Goal: Navigation & Orientation: Find specific page/section

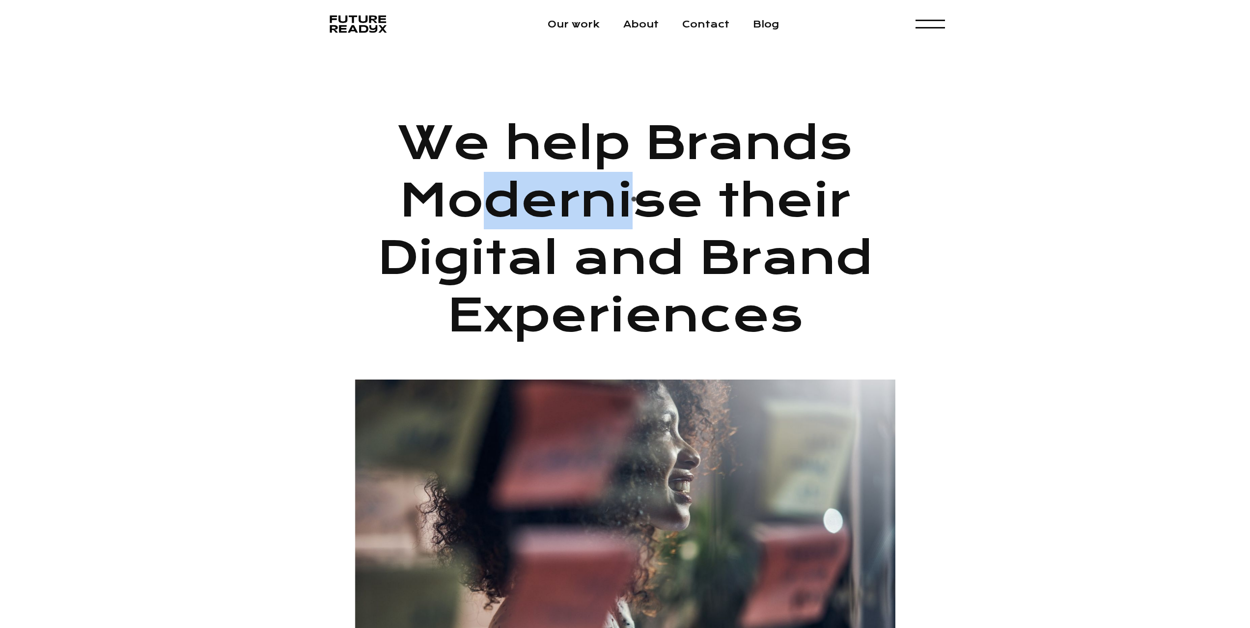
drag, startPoint x: 638, startPoint y: 202, endPoint x: 686, endPoint y: 208, distance: 48.4
click at [675, 207] on h1 "We help Brands Modernise their Digital and Brand Experiences" at bounding box center [625, 229] width 540 height 230
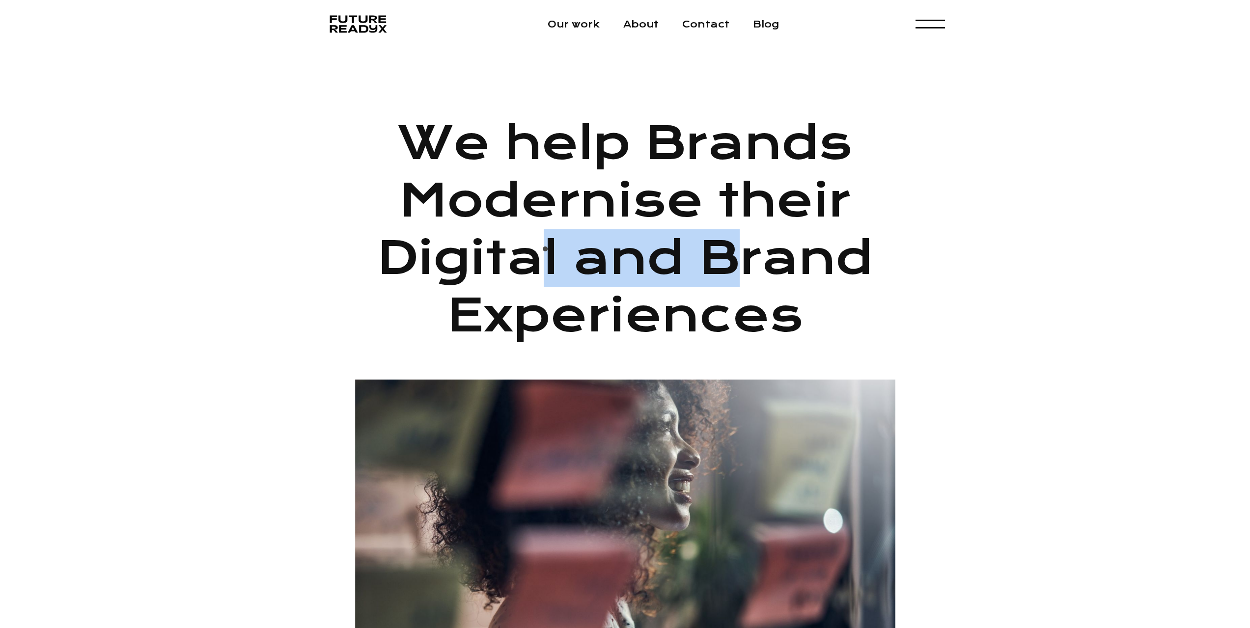
drag, startPoint x: 547, startPoint y: 252, endPoint x: 865, endPoint y: 257, distance: 317.7
click at [801, 259] on h1 "We help Brands Modernise their Digital and Brand Experiences" at bounding box center [625, 229] width 540 height 230
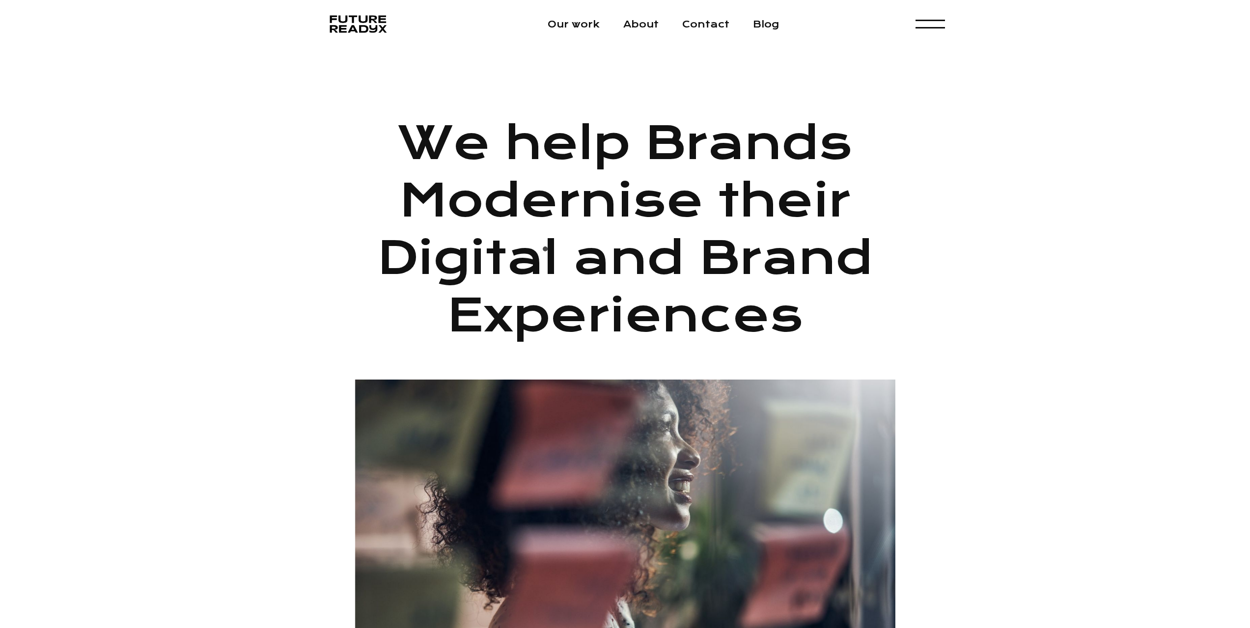
click at [863, 257] on h1 "We help Brands Modernise their Digital and Brand Experiences" at bounding box center [625, 229] width 540 height 230
click at [576, 27] on link "Our work" at bounding box center [573, 24] width 52 height 11
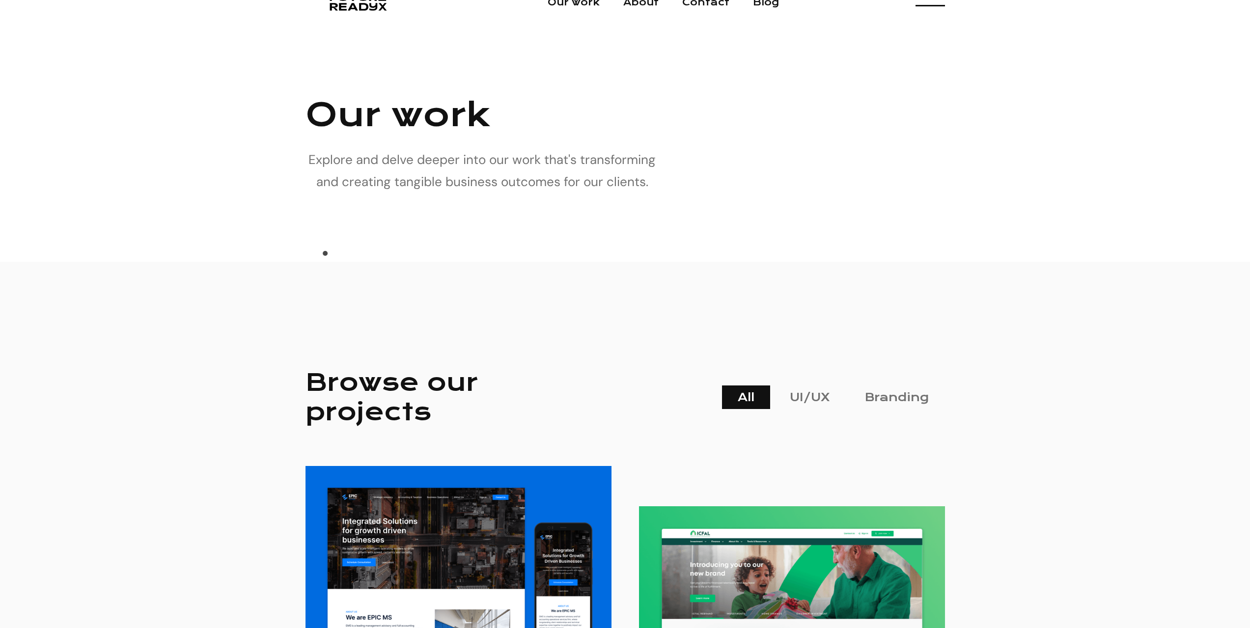
scroll to position [98, 0]
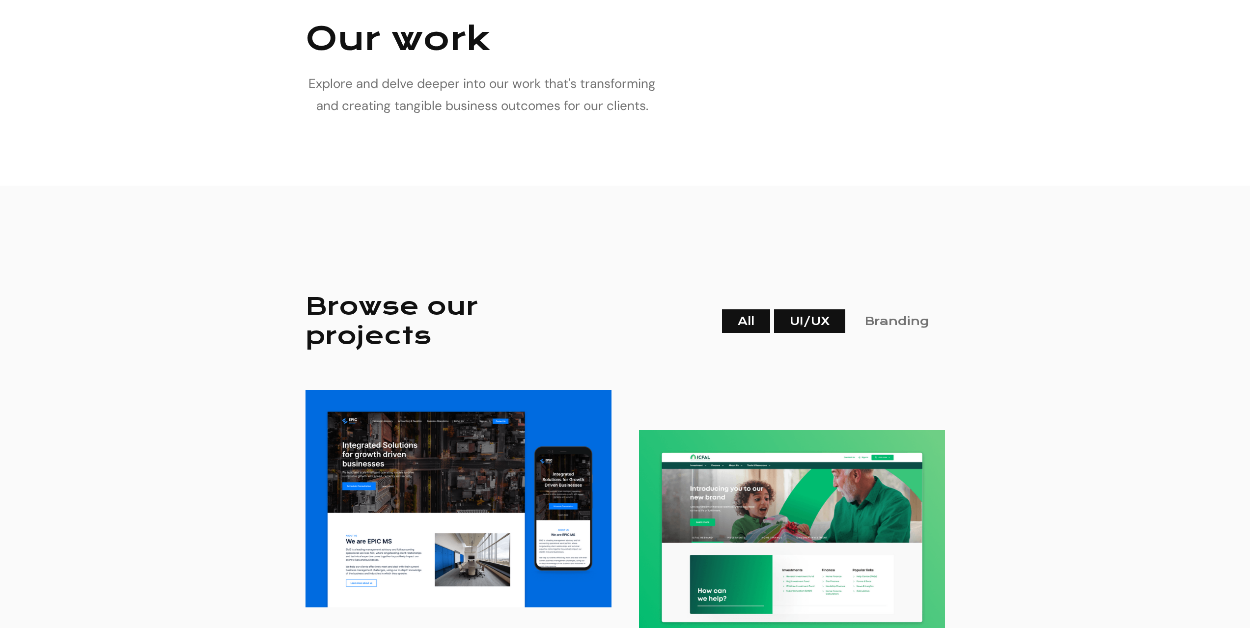
click at [804, 328] on link "UI/UX" at bounding box center [809, 321] width 71 height 24
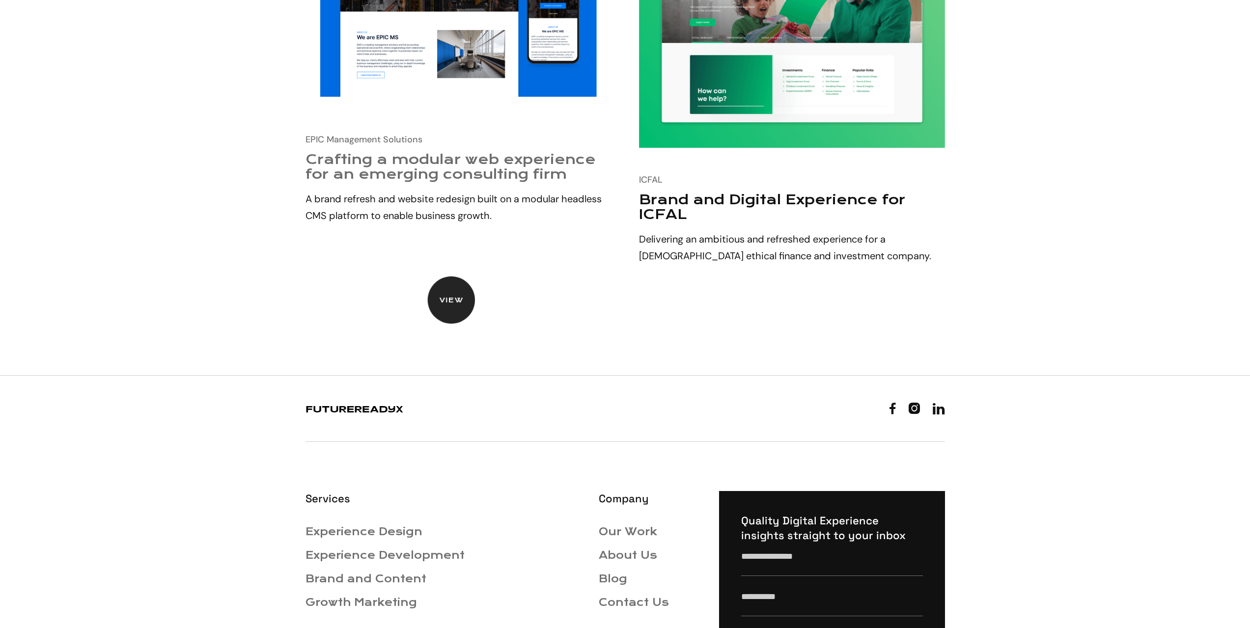
scroll to position [491, 0]
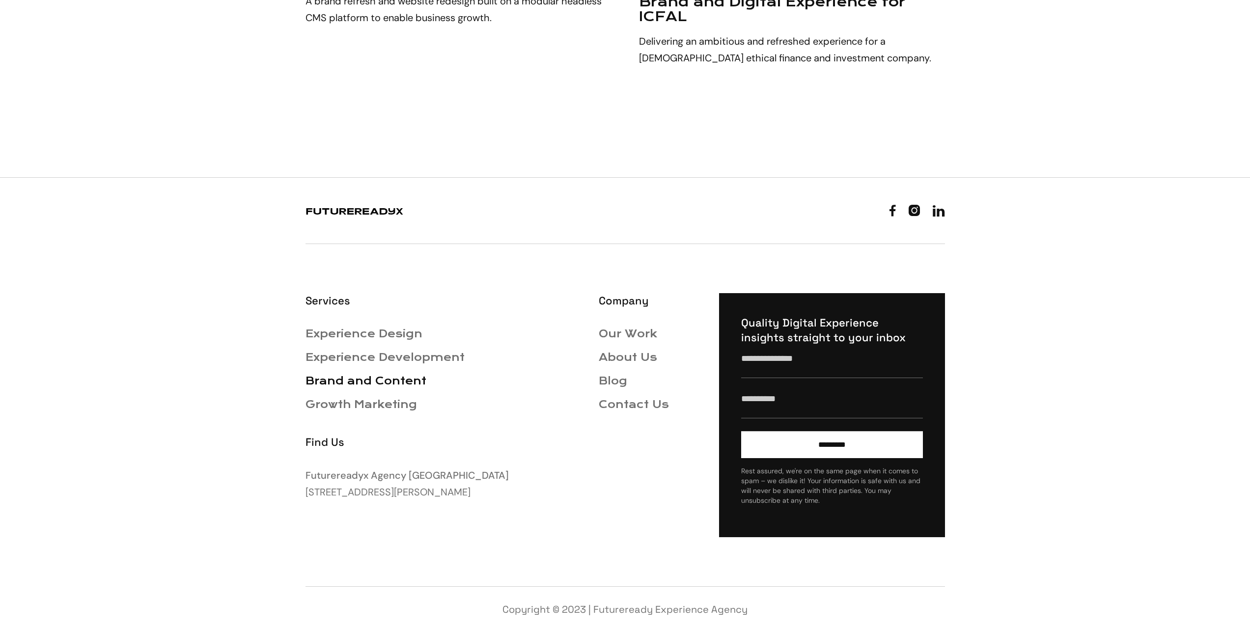
click at [370, 384] on link "Brand and Content" at bounding box center [365, 381] width 121 height 13
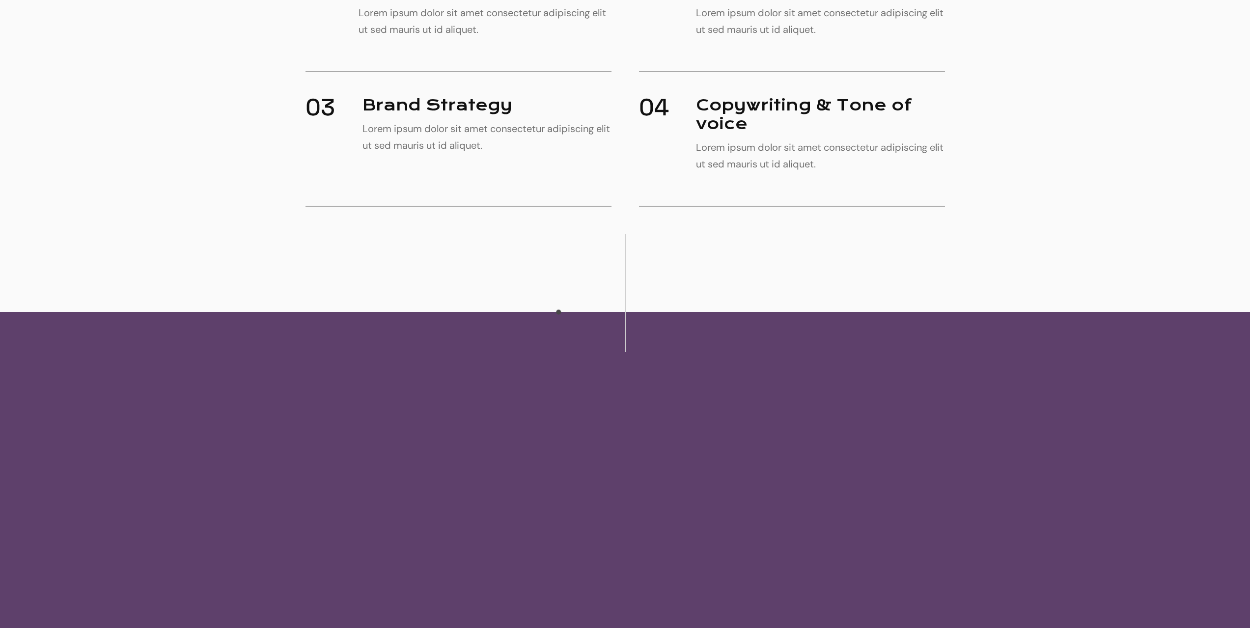
scroll to position [884, 0]
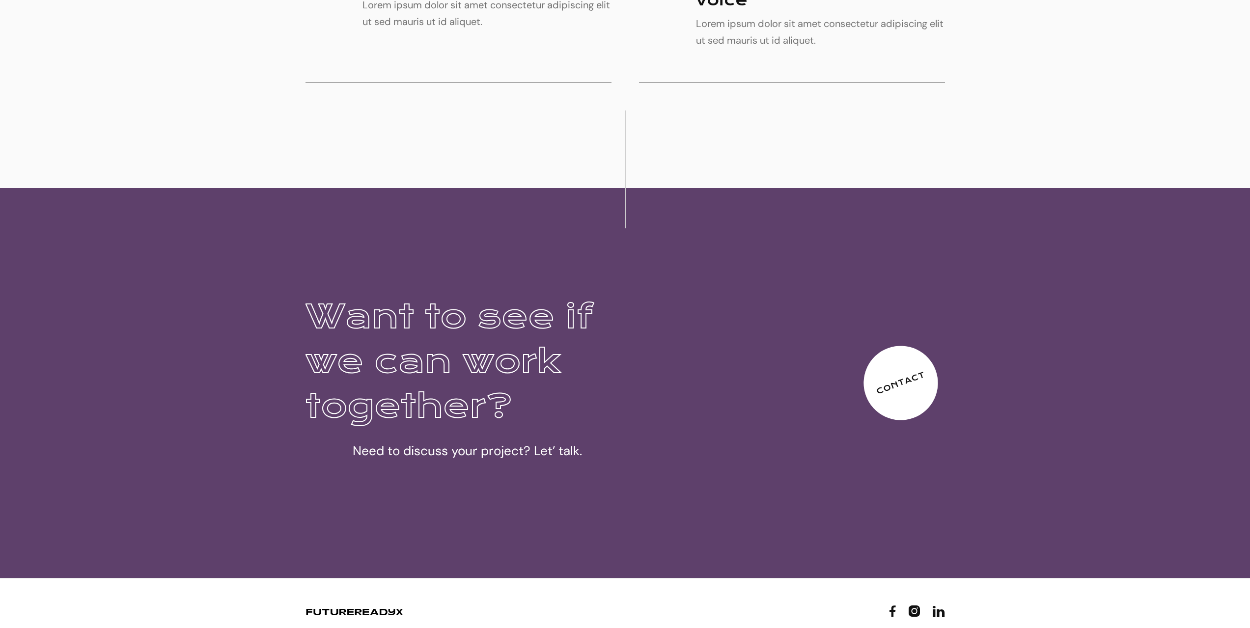
click at [886, 380] on link "Contact" at bounding box center [900, 382] width 95 height 95
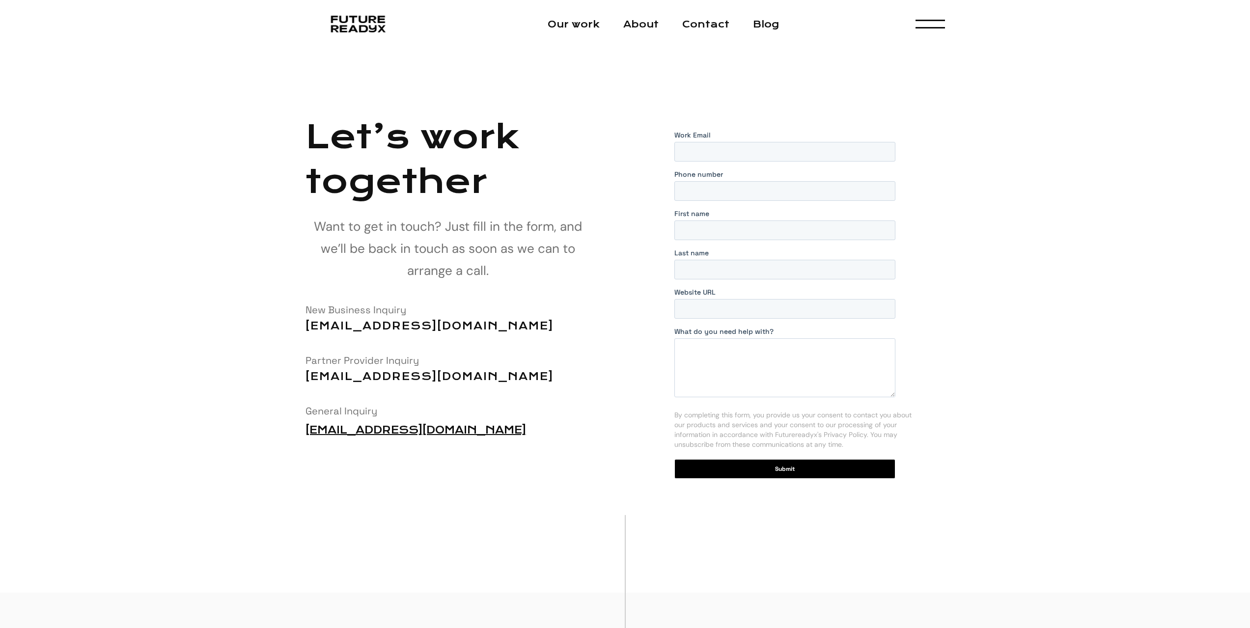
click at [361, 21] on img "home" at bounding box center [357, 24] width 101 height 19
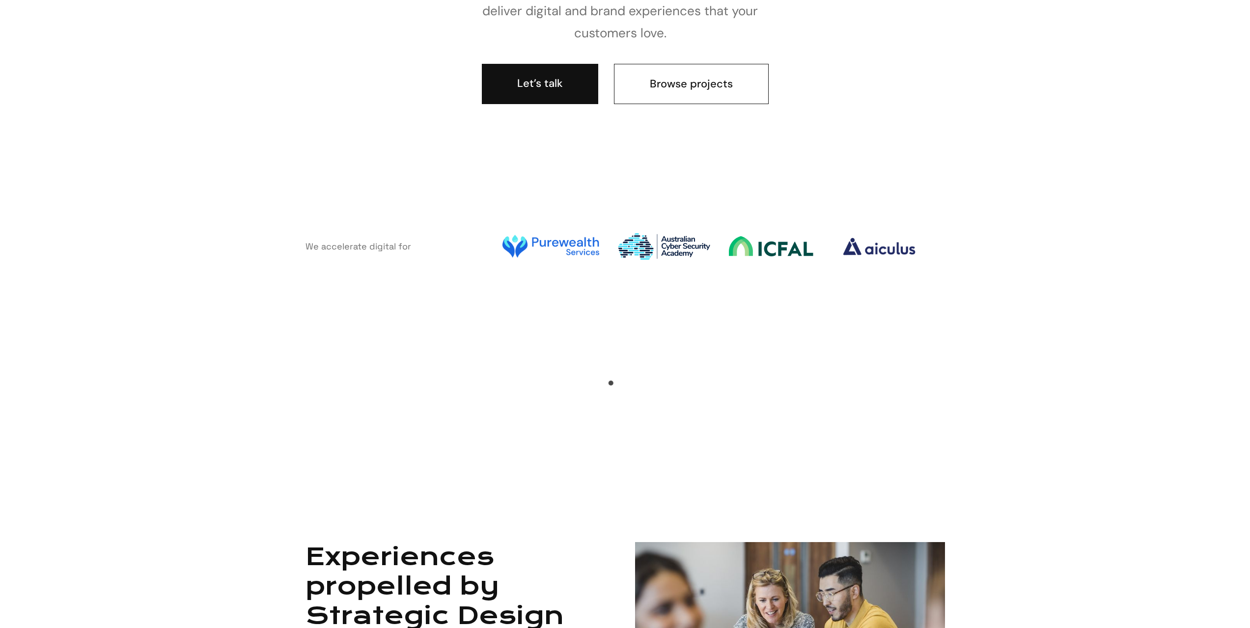
scroll to position [540, 0]
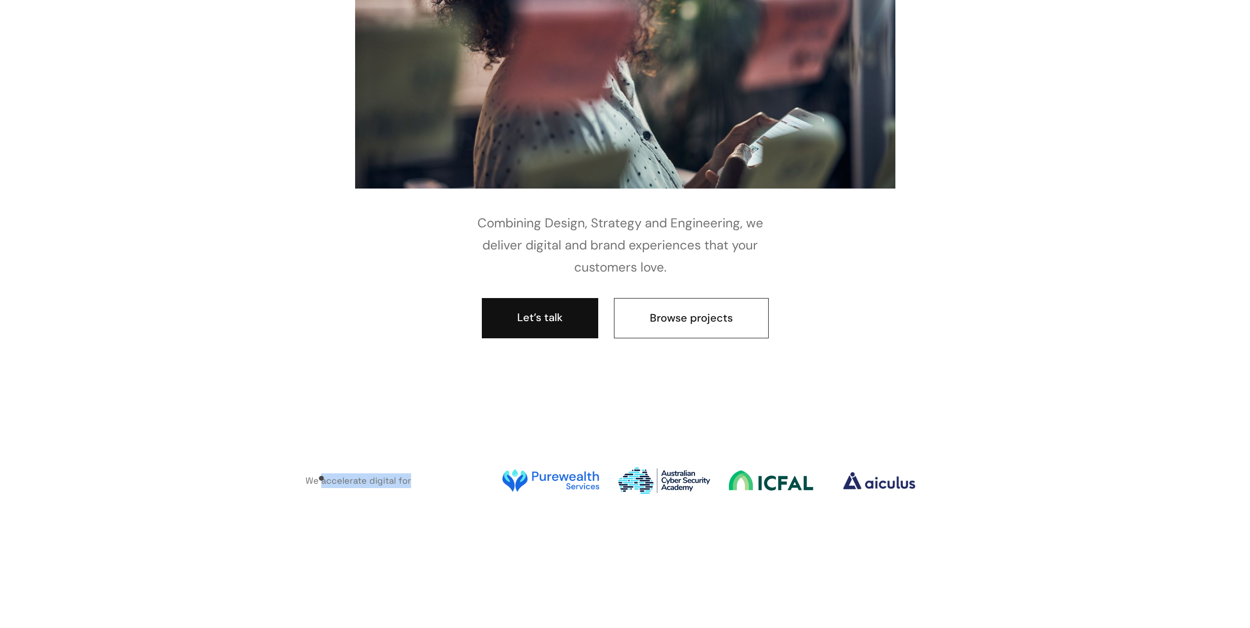
drag, startPoint x: 356, startPoint y: 485, endPoint x: 469, endPoint y: 486, distance: 113.4
click at [437, 486] on div "We accelerate digital for" at bounding box center [624, 480] width 639 height 49
click at [469, 486] on div "We accelerate digital for" at bounding box center [624, 480] width 639 height 49
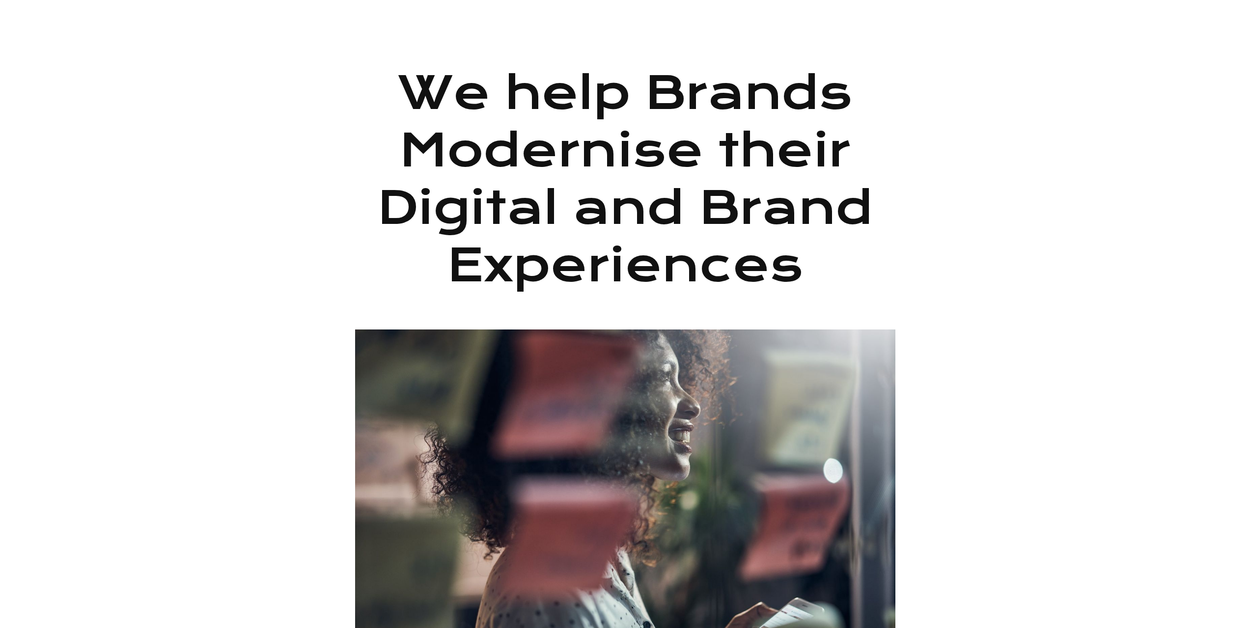
scroll to position [0, 0]
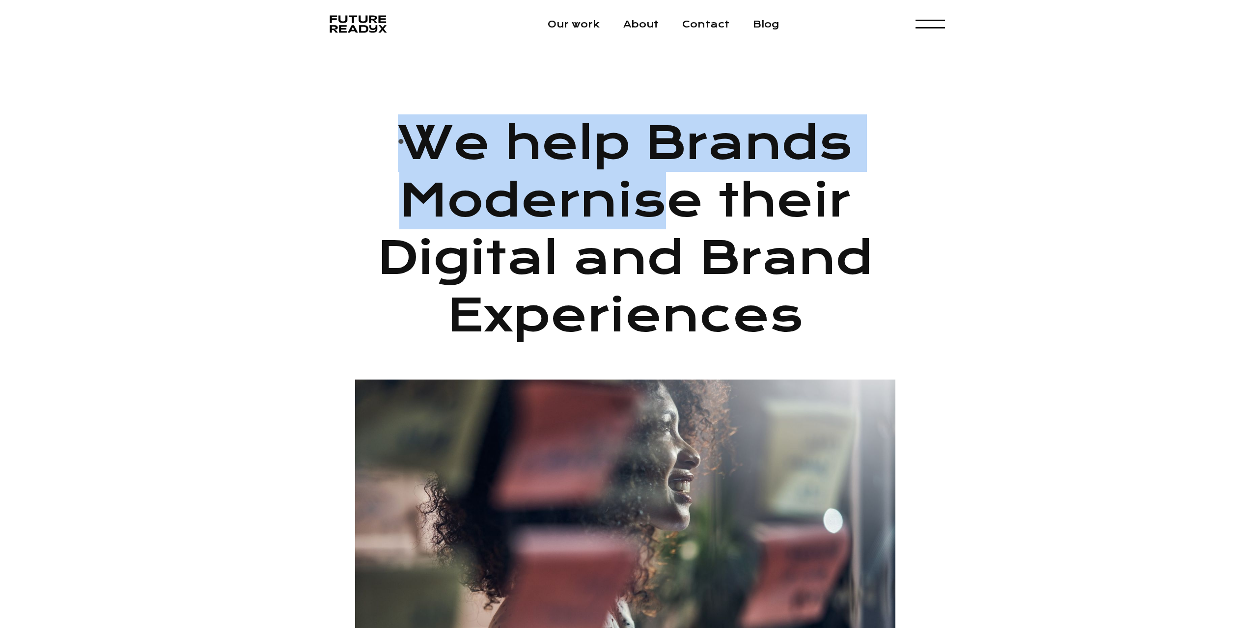
drag, startPoint x: 402, startPoint y: 144, endPoint x: 785, endPoint y: 248, distance: 397.2
click at [720, 236] on h1 "We help Brands Modernise their Digital and Brand Experiences" at bounding box center [625, 229] width 540 height 230
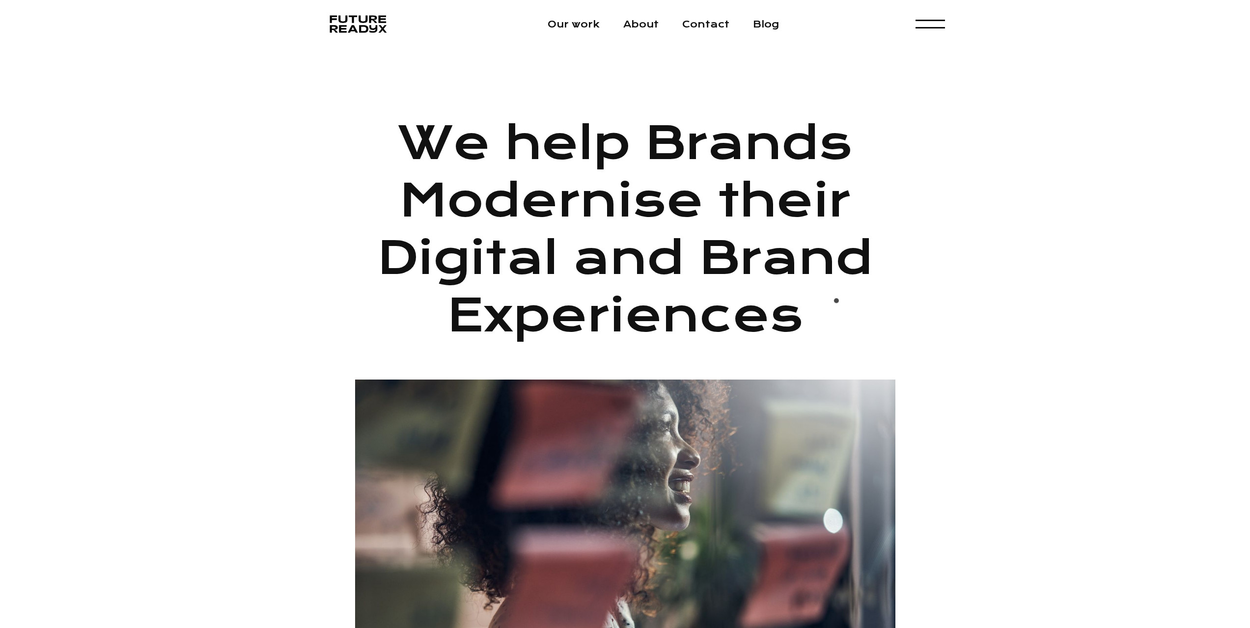
click at [840, 313] on h1 "We help Brands Modernise their Digital and Brand Experiences" at bounding box center [625, 229] width 540 height 230
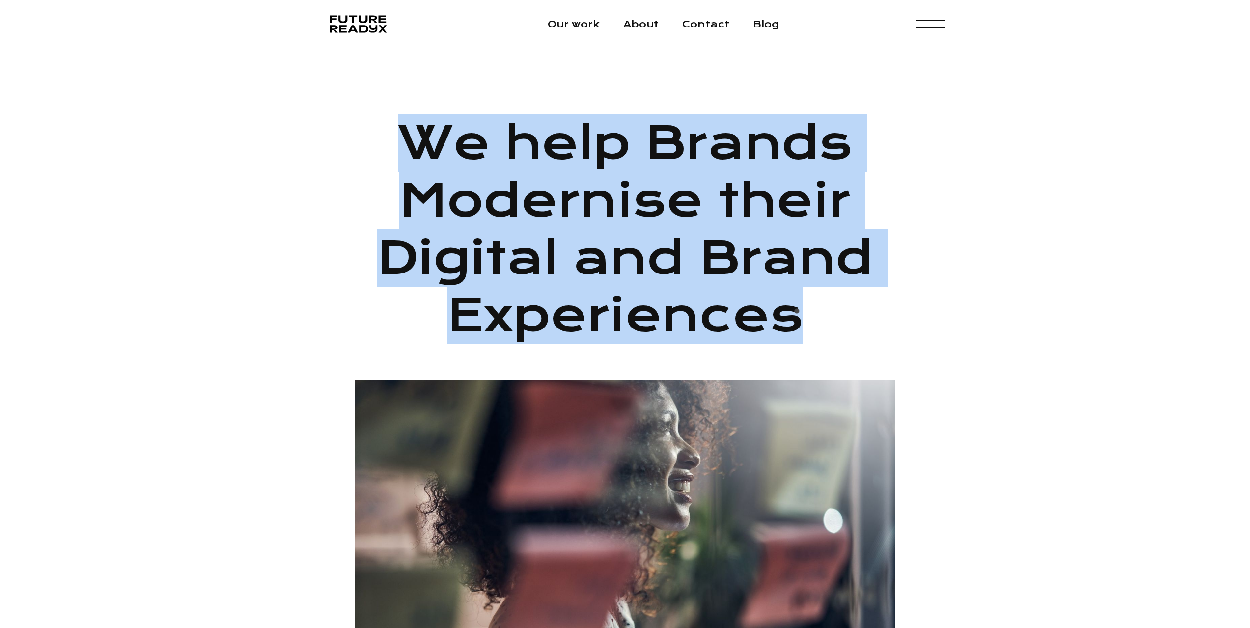
drag, startPoint x: 421, startPoint y: 145, endPoint x: 802, endPoint y: 325, distance: 421.9
click at [802, 325] on h1 "We help Brands Modernise their Digital and Brand Experiences" at bounding box center [625, 229] width 540 height 230
click at [803, 325] on h1 "We help Brands Modernise their Digital and Brand Experiences" at bounding box center [625, 229] width 540 height 230
drag, startPoint x: 809, startPoint y: 320, endPoint x: 405, endPoint y: 142, distance: 441.7
click at [406, 142] on h1 "We help Brands Modernise their Digital and Brand Experiences" at bounding box center [625, 229] width 540 height 230
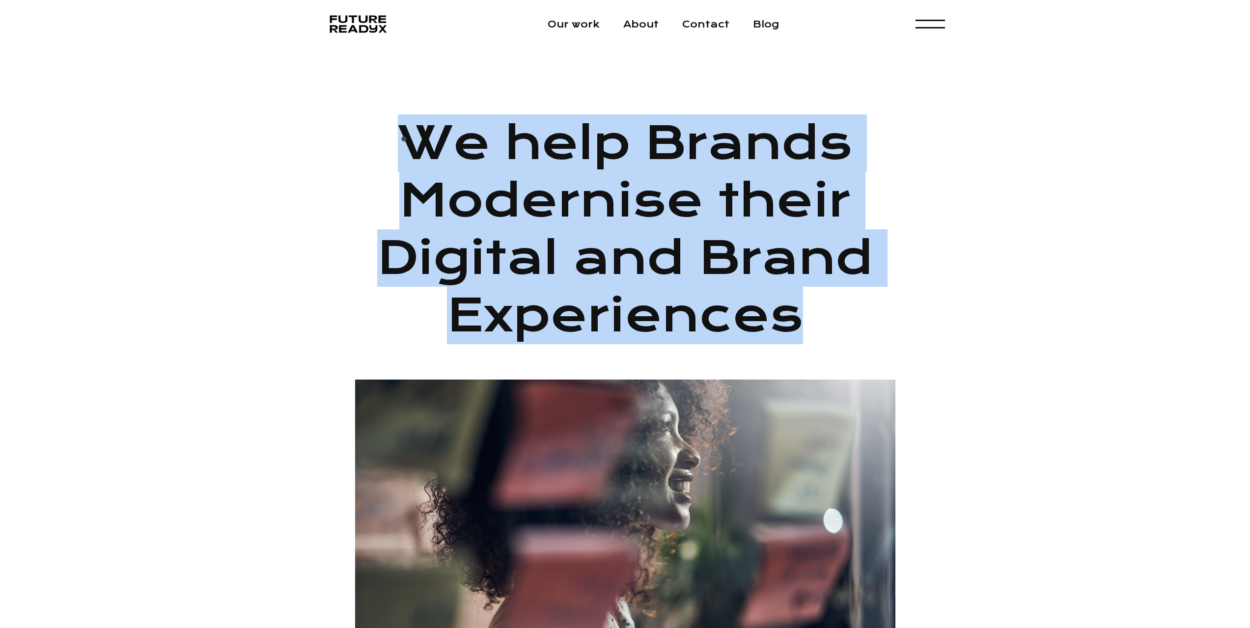
click at [405, 142] on h1 "We help Brands Modernise their Digital and Brand Experiences" at bounding box center [625, 229] width 540 height 230
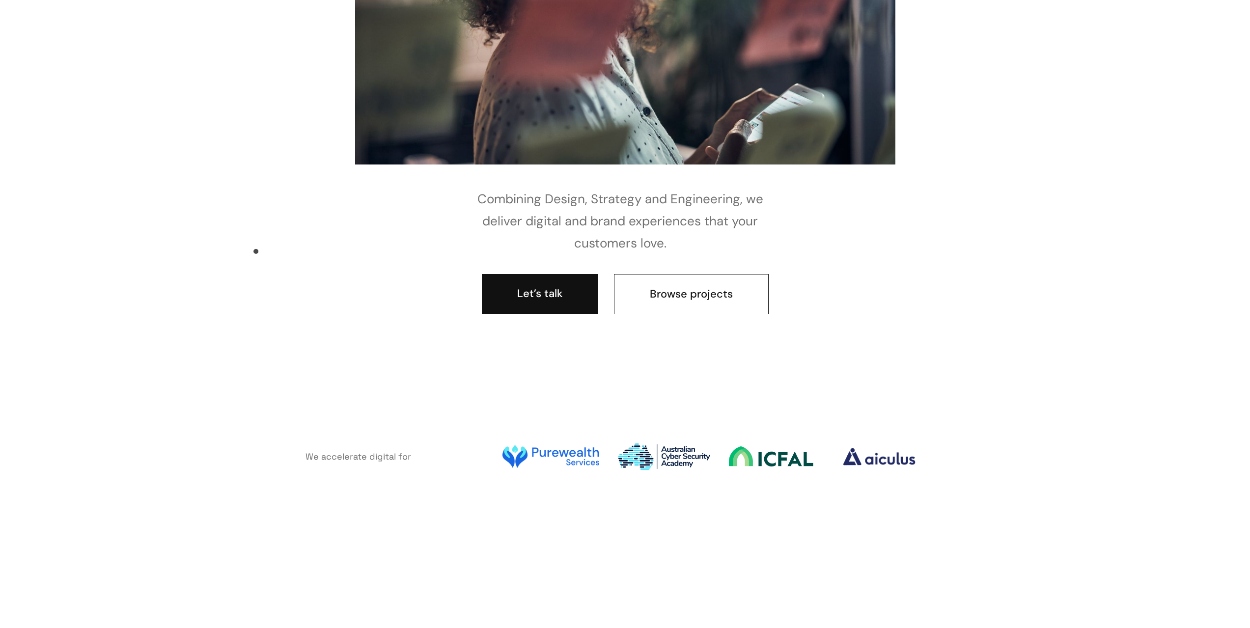
scroll to position [638, 0]
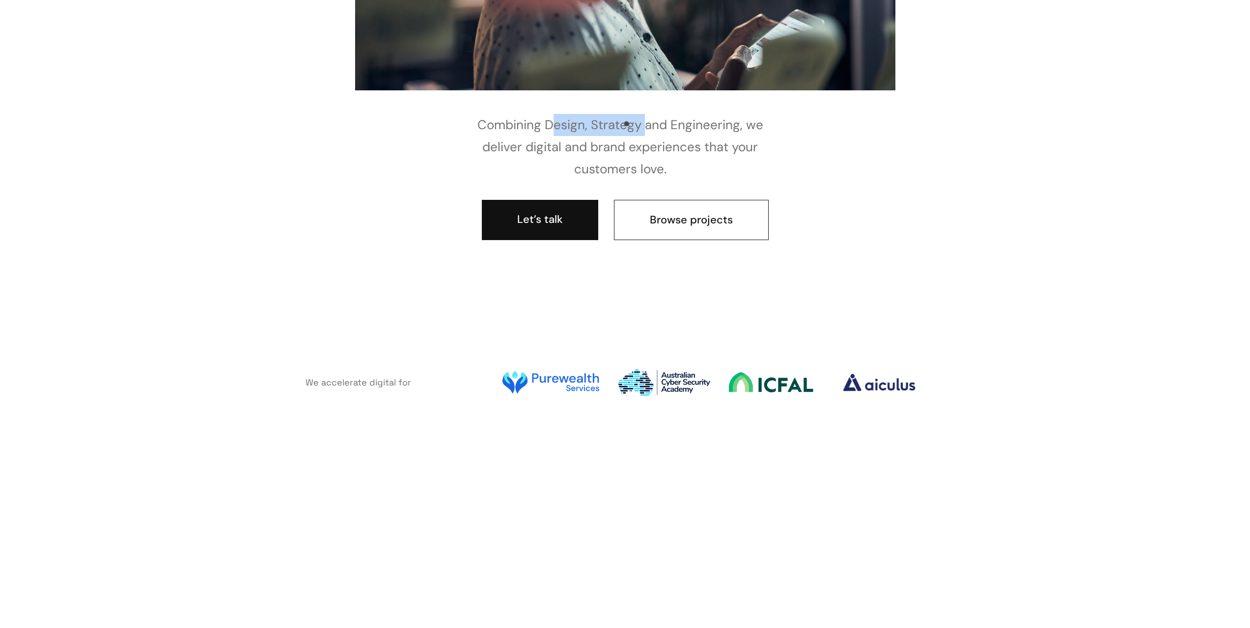
drag, startPoint x: 629, startPoint y: 127, endPoint x: 713, endPoint y: 129, distance: 84.0
click at [650, 126] on p "Combining Design, Strategy and Engineering, we deliver digital and brand experi…" at bounding box center [625, 147] width 334 height 66
drag, startPoint x: 713, startPoint y: 129, endPoint x: 693, endPoint y: 136, distance: 21.4
click at [713, 129] on p "Combining Design, Strategy and Engineering, we deliver digital and brand experi…" at bounding box center [625, 147] width 334 height 66
drag, startPoint x: 482, startPoint y: 150, endPoint x: 669, endPoint y: 153, distance: 186.6
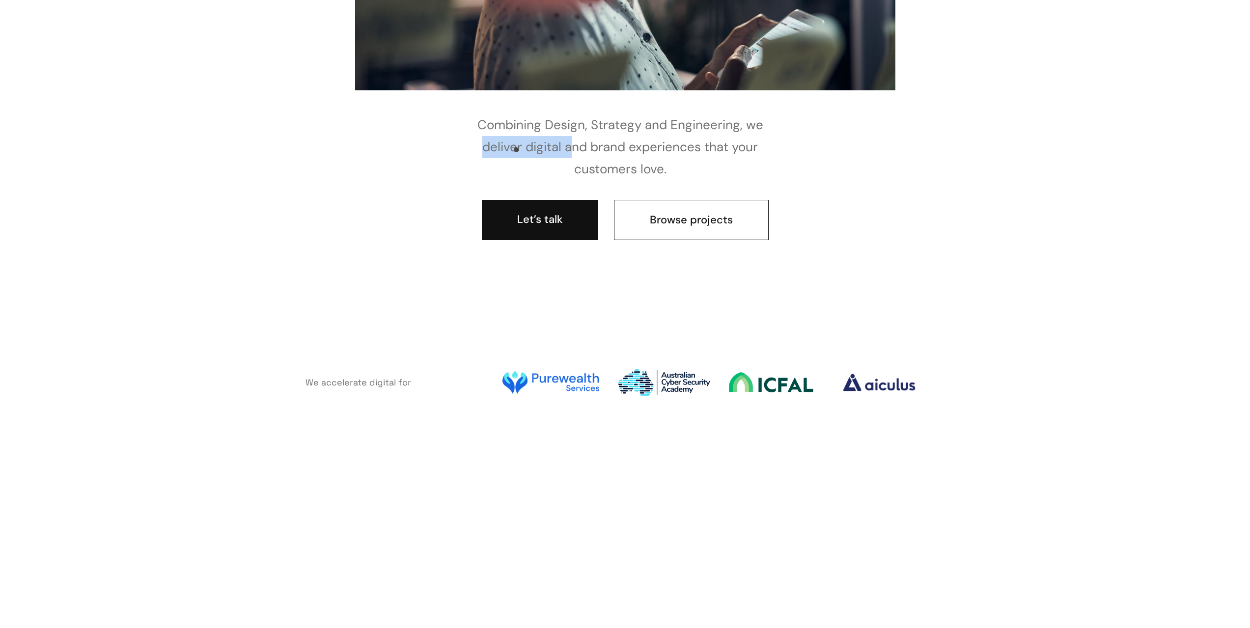
click at [594, 153] on p "Combining Design, Strategy and Engineering, we deliver digital and brand experi…" at bounding box center [625, 147] width 334 height 66
click at [684, 152] on p "Combining Design, Strategy and Engineering, we deliver digital and brand experi…" at bounding box center [625, 147] width 334 height 66
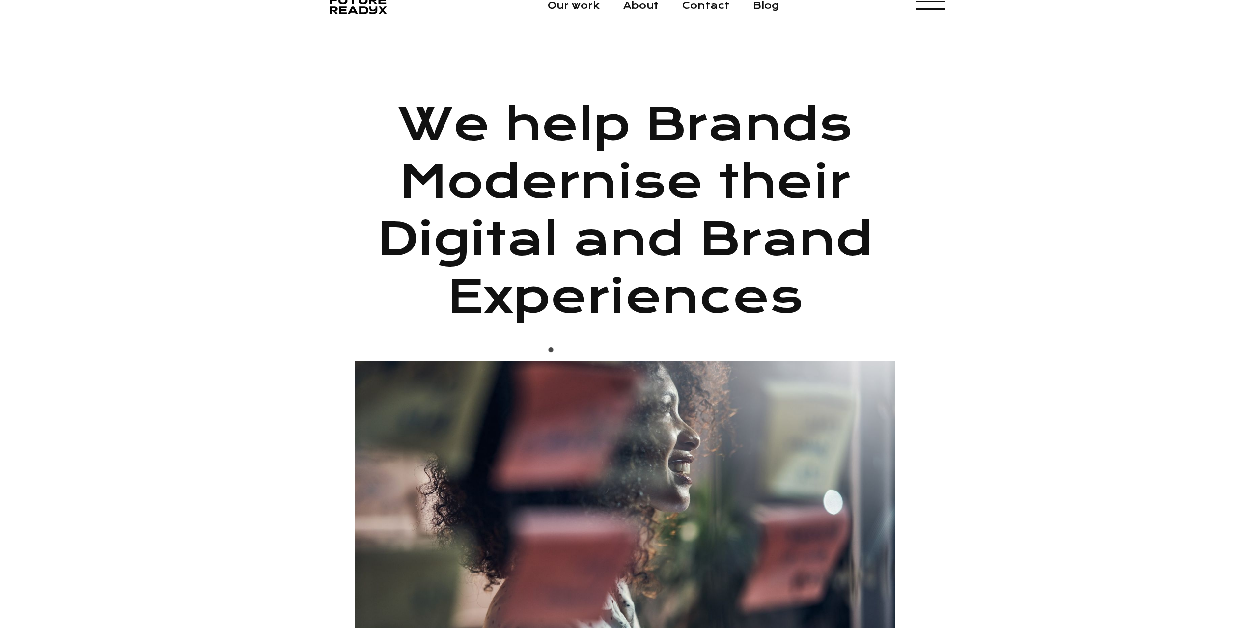
scroll to position [0, 0]
